Goal: Transaction & Acquisition: Purchase product/service

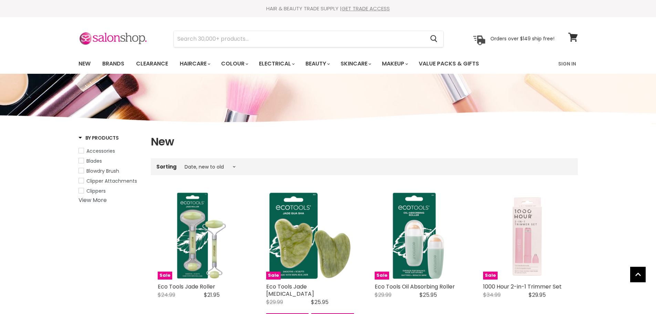
select select "created-descending"
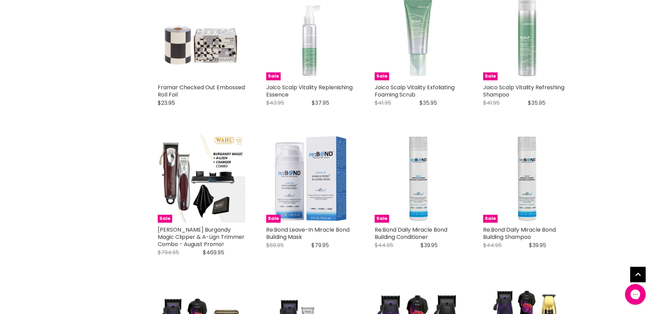
scroll to position [1446, 0]
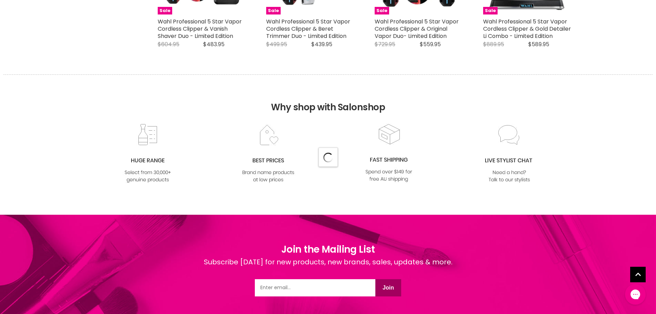
select select "created-descending"
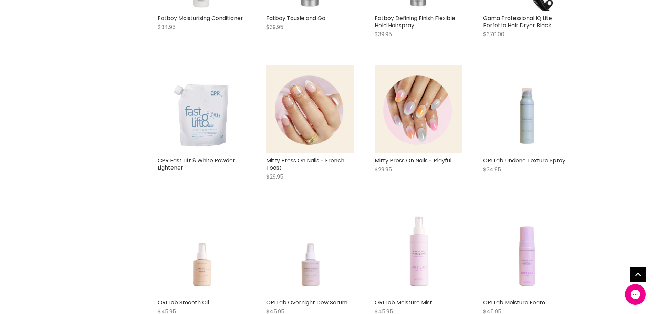
scroll to position [2410, 0]
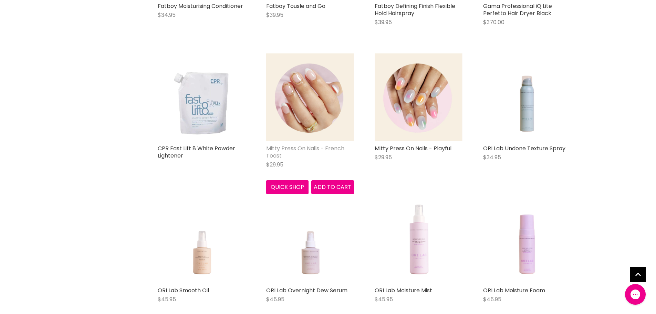
drag, startPoint x: 335, startPoint y: 155, endPoint x: 324, endPoint y: 155, distance: 10.4
click at [334, 155] on link "Mitty Press On Nails - French Toast" at bounding box center [305, 151] width 78 height 15
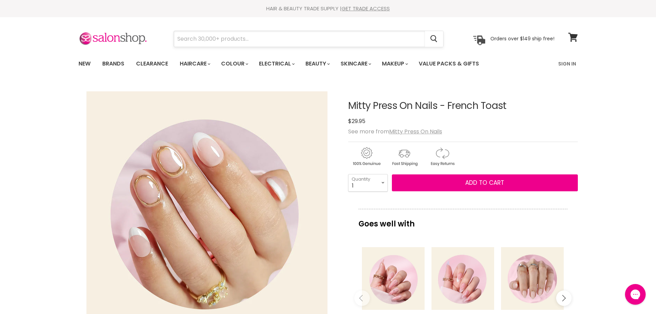
click at [285, 42] on input "Search" at bounding box center [299, 39] width 251 height 16
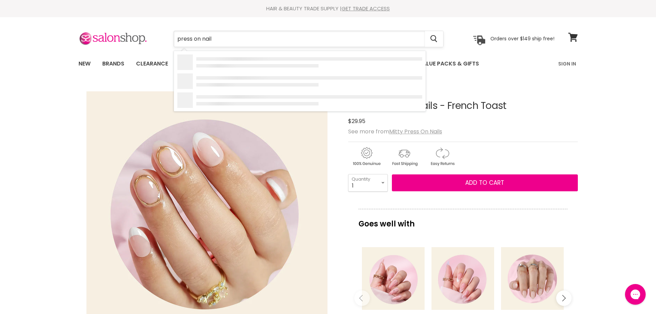
type input "press on nails"
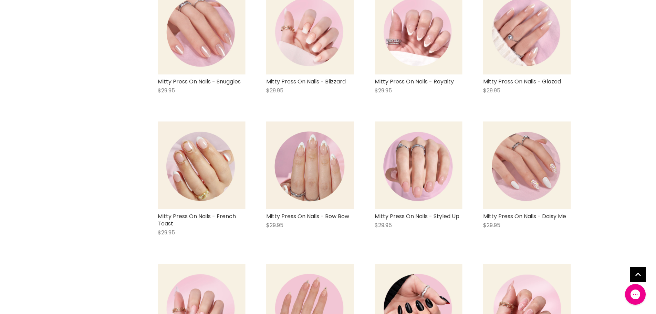
scroll to position [654, 0]
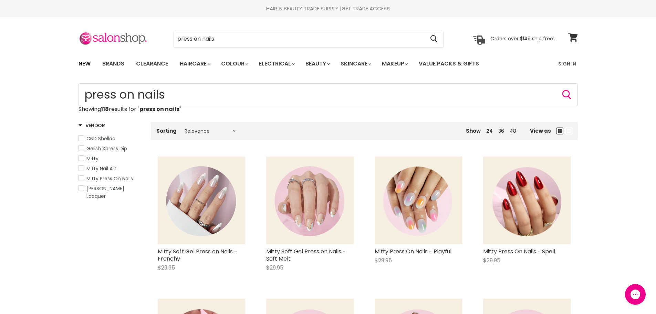
click at [82, 63] on link "New" at bounding box center [84, 63] width 22 height 14
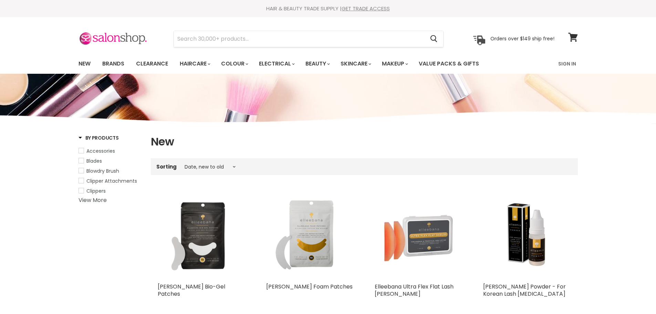
select select "created-descending"
